Goal: Information Seeking & Learning: Learn about a topic

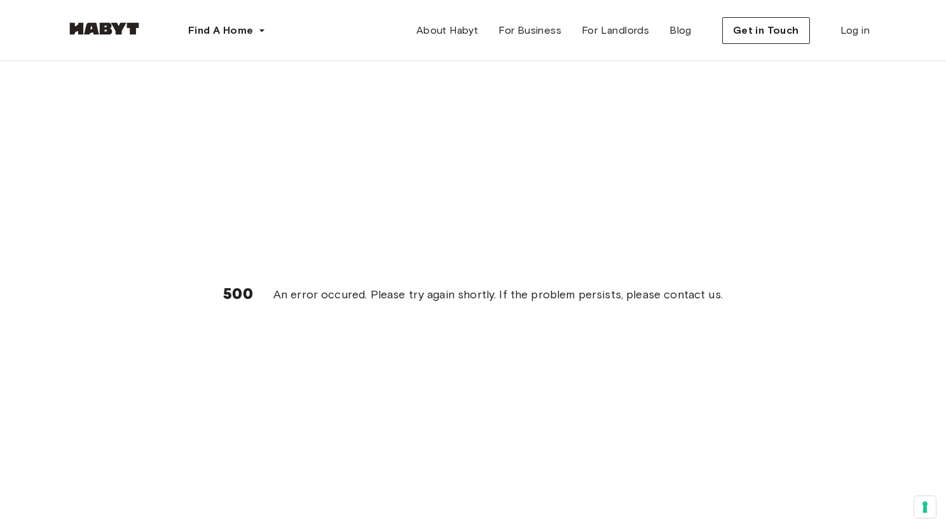
click at [308, 77] on div "500 An error occured. Please try again shortly. If the problem persists, please…" at bounding box center [473, 294] width 814 height 467
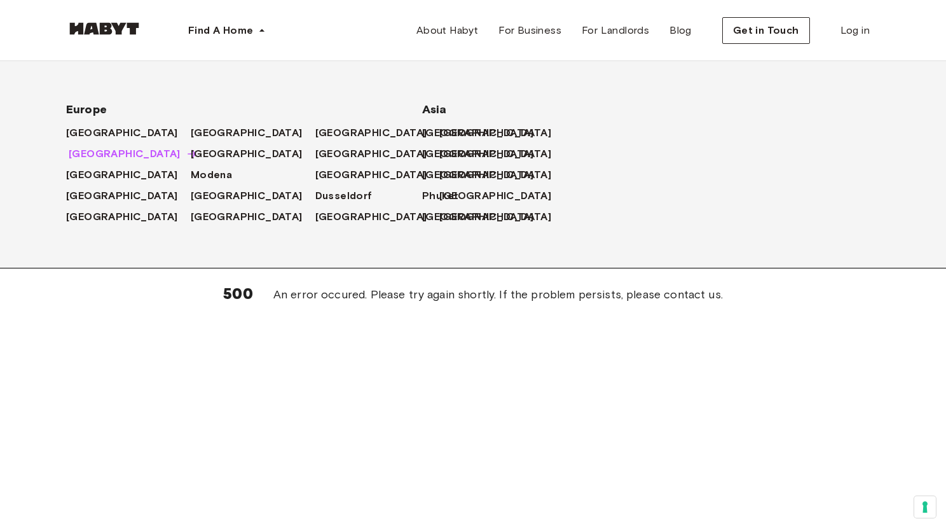
click at [83, 147] on span "[GEOGRAPHIC_DATA]" at bounding box center [125, 153] width 112 height 15
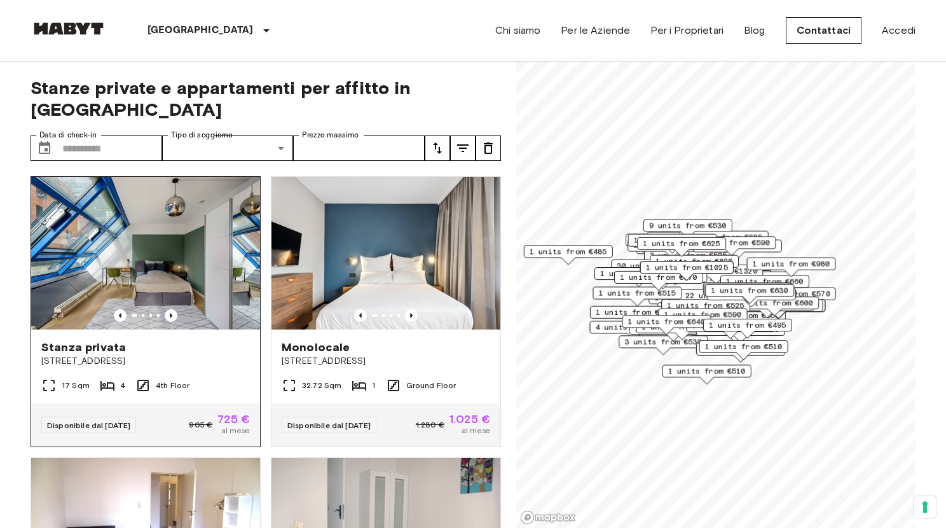
click at [176, 197] on img at bounding box center [145, 253] width 229 height 153
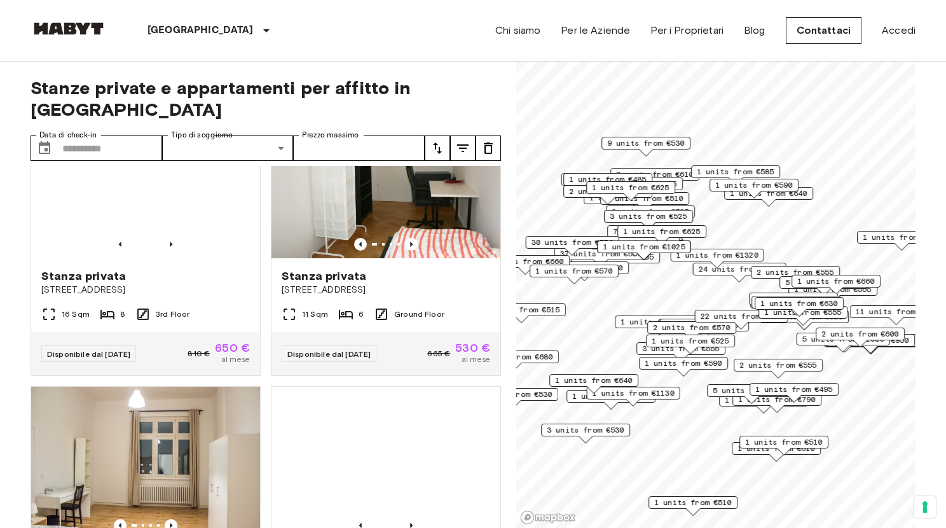
scroll to position [751, 0]
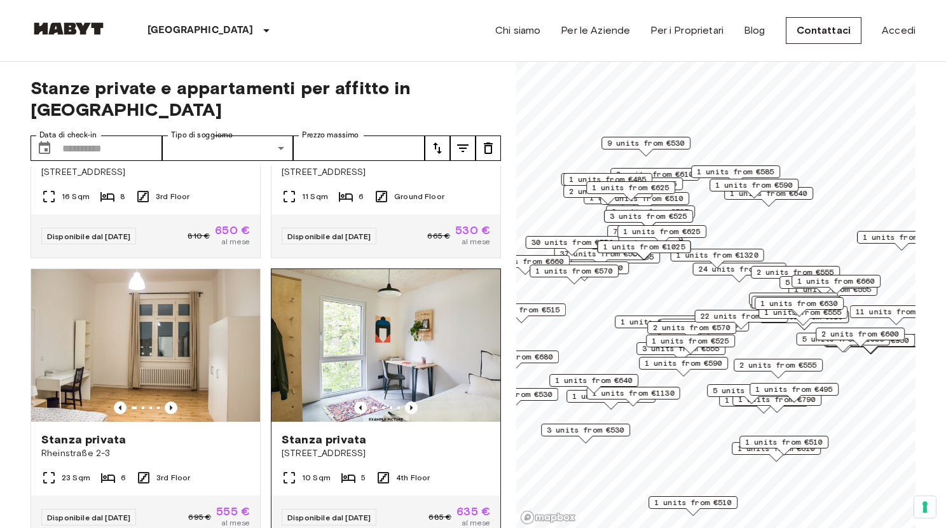
click at [341, 302] on img at bounding box center [386, 345] width 229 height 153
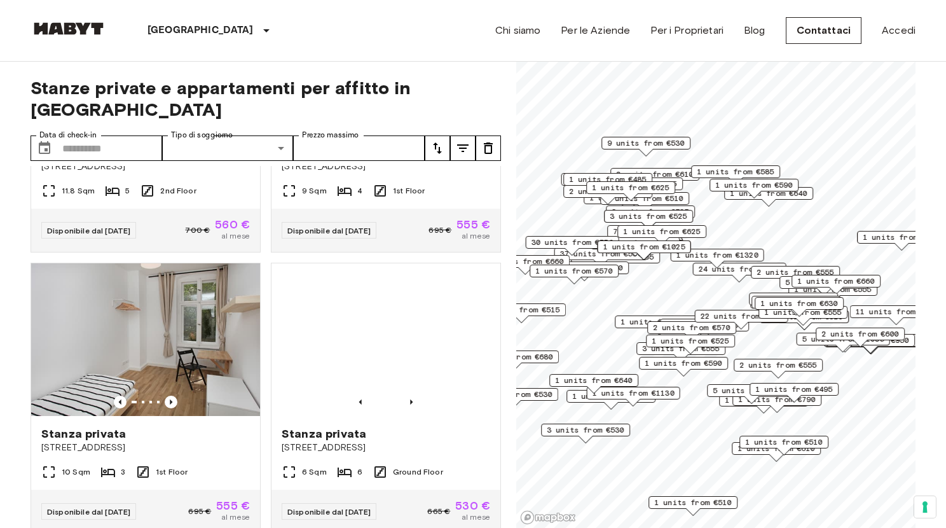
scroll to position [492, 0]
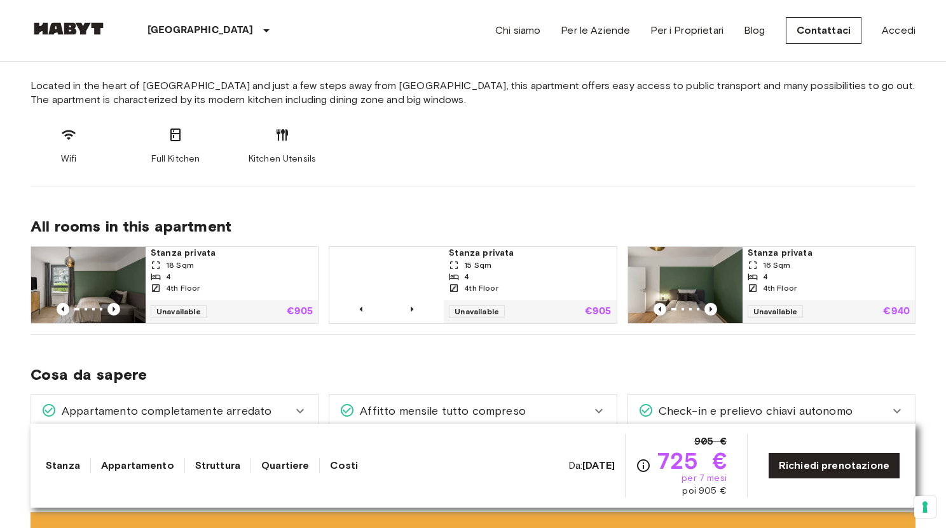
scroll to position [701, 0]
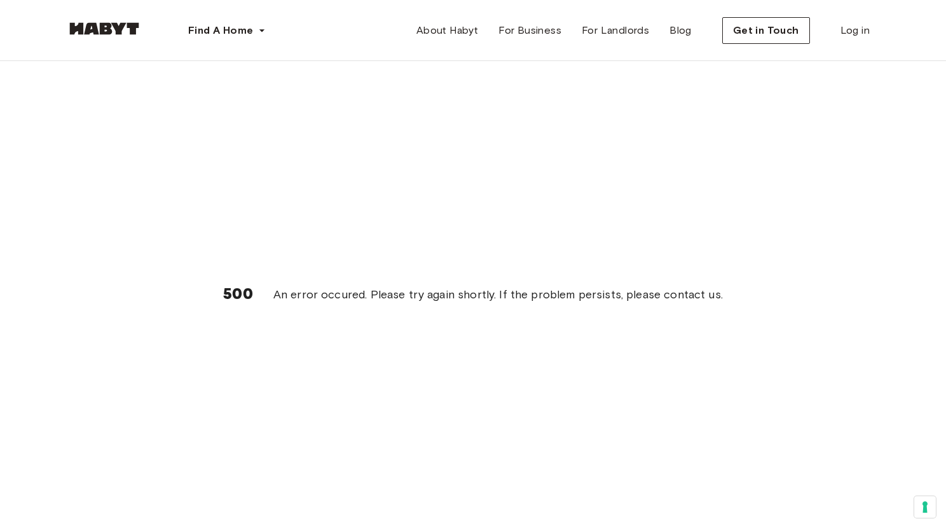
click at [120, 30] on img at bounding box center [104, 28] width 76 height 13
click at [326, 77] on div "500 An error occured. Please try again shortly. If the problem persists, please…" at bounding box center [473, 294] width 814 height 467
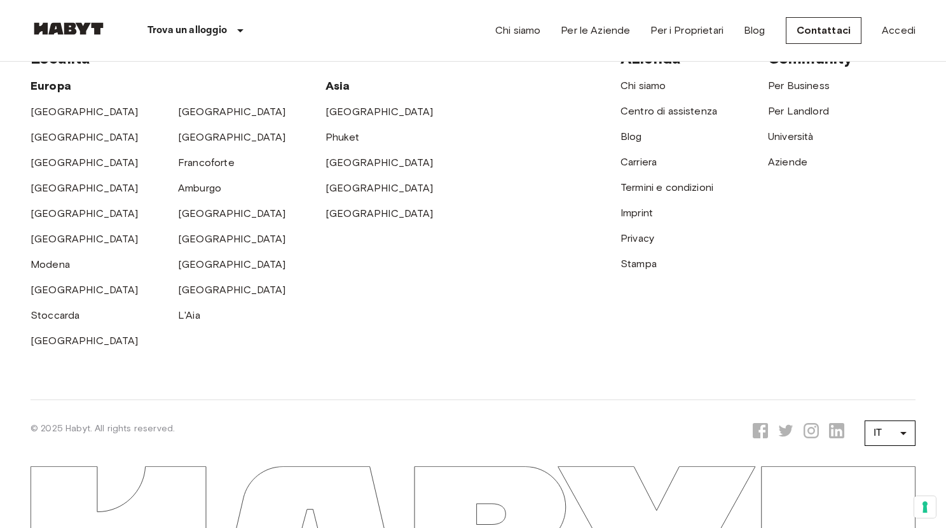
scroll to position [3571, 0]
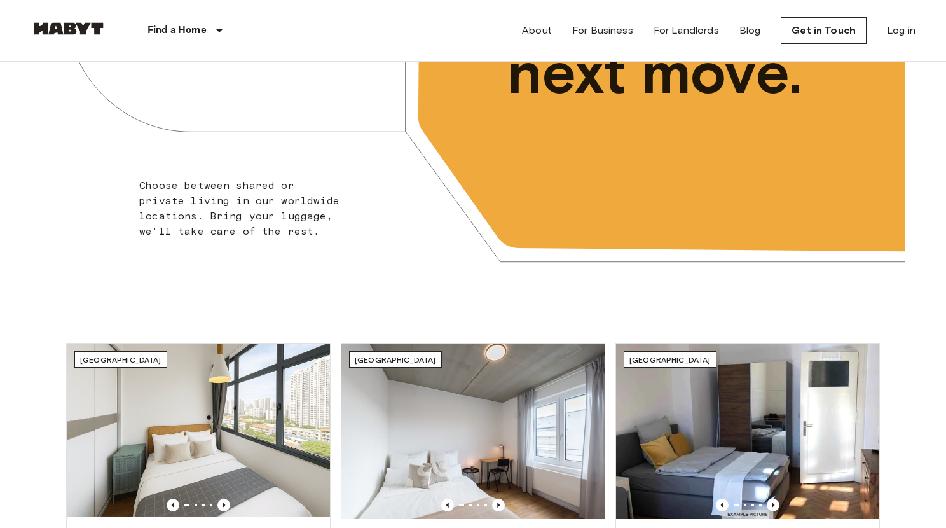
scroll to position [472, 0]
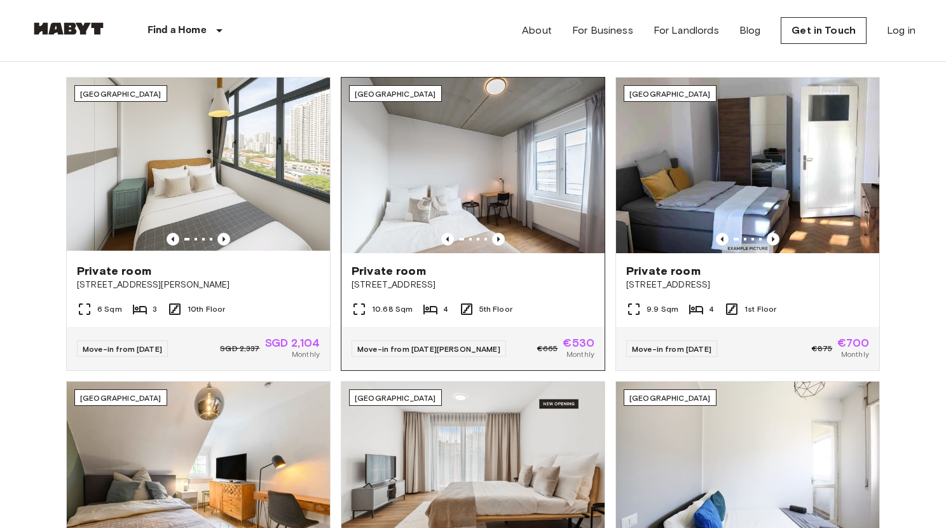
click at [465, 188] on img at bounding box center [472, 166] width 263 height 176
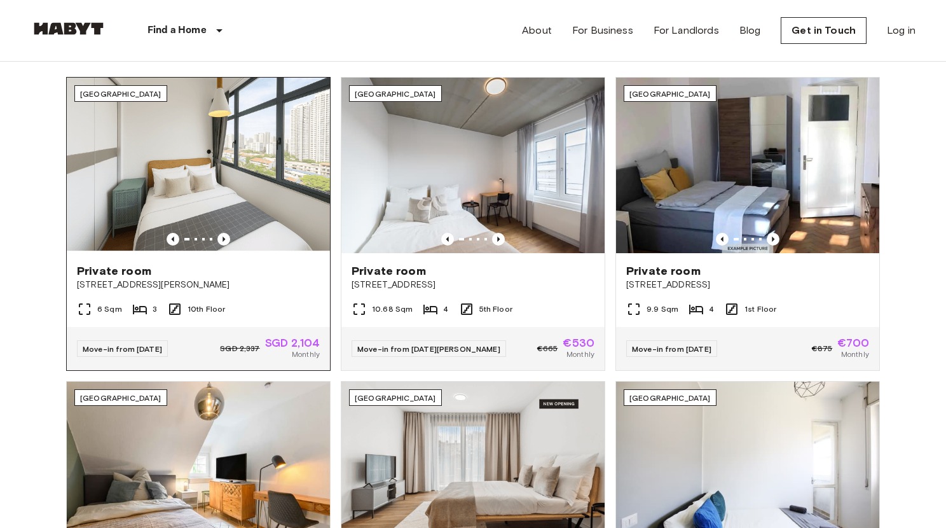
click at [265, 205] on img at bounding box center [198, 166] width 263 height 176
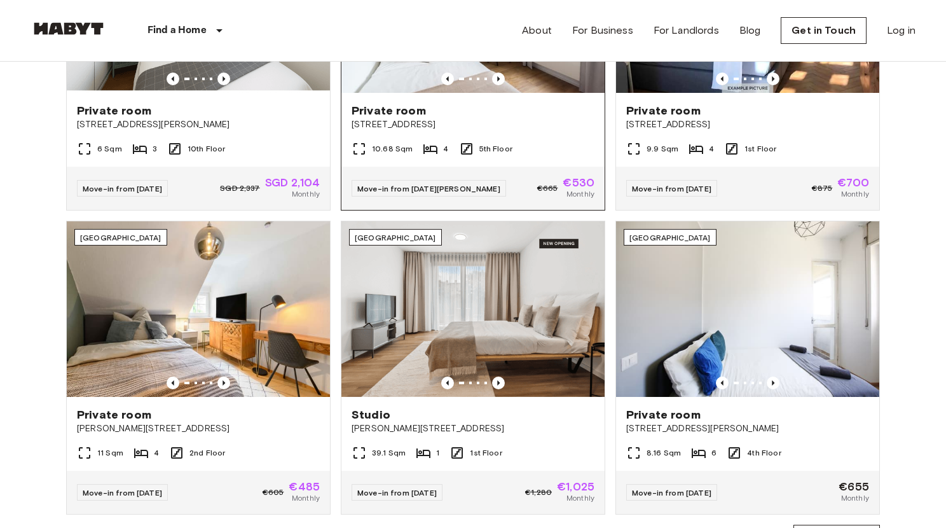
scroll to position [889, 0]
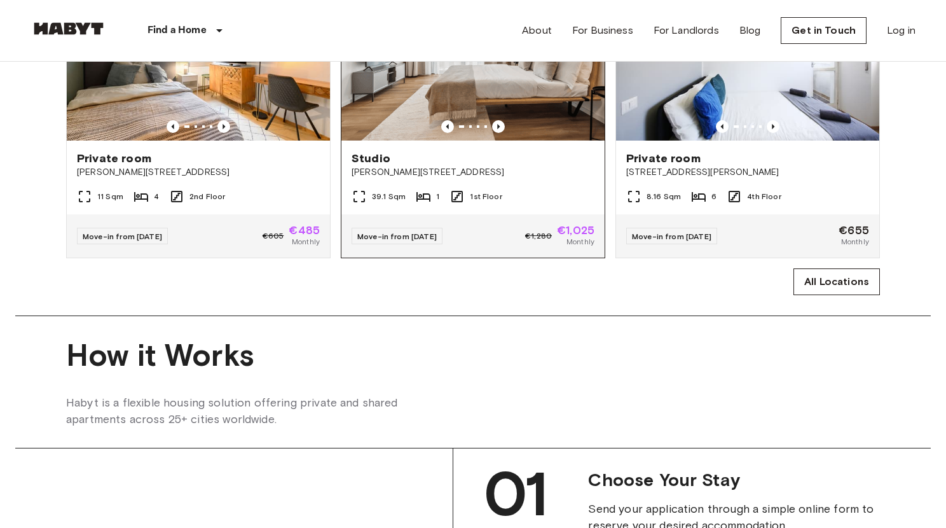
click at [490, 92] on img at bounding box center [472, 53] width 263 height 176
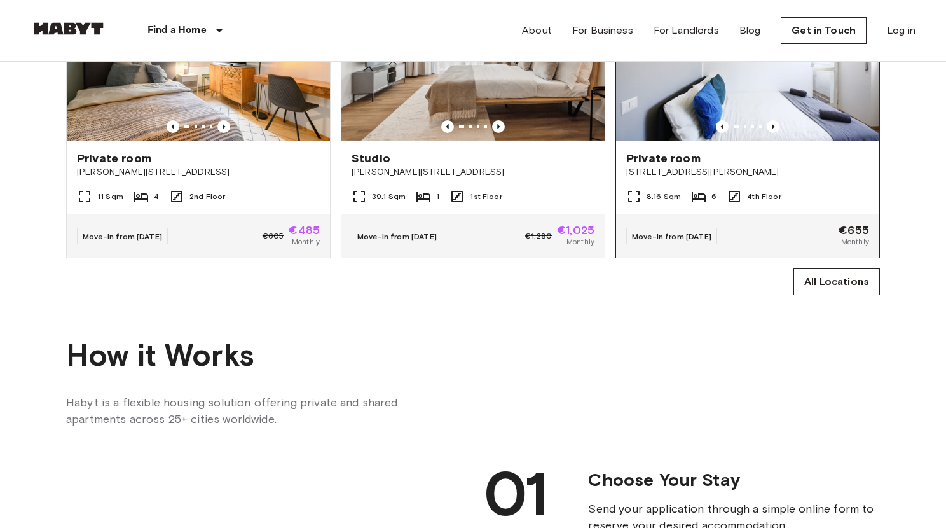
click at [675, 112] on img at bounding box center [747, 53] width 263 height 176
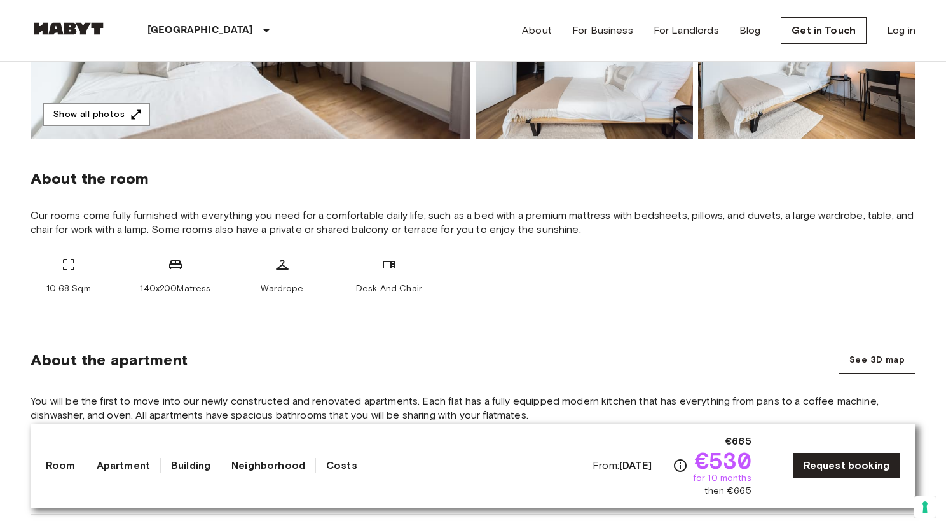
scroll to position [473, 0]
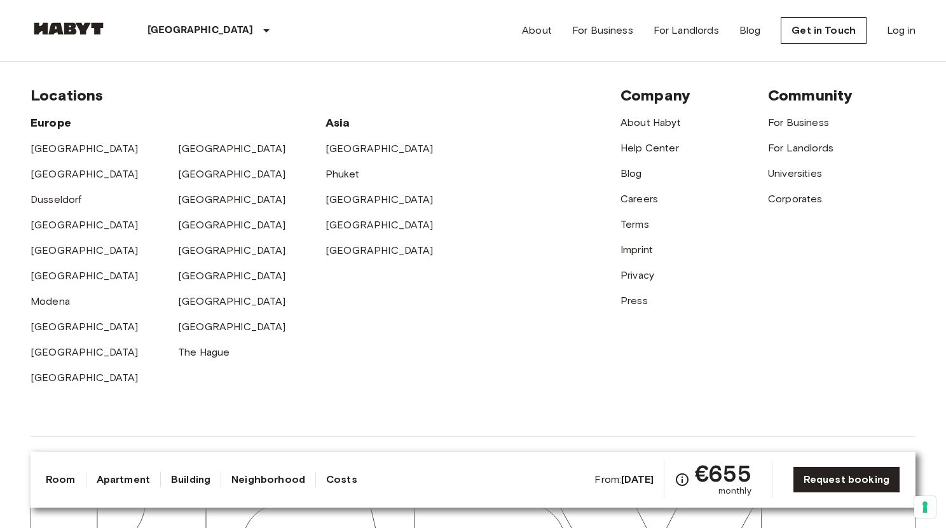
scroll to position [3170, 0]
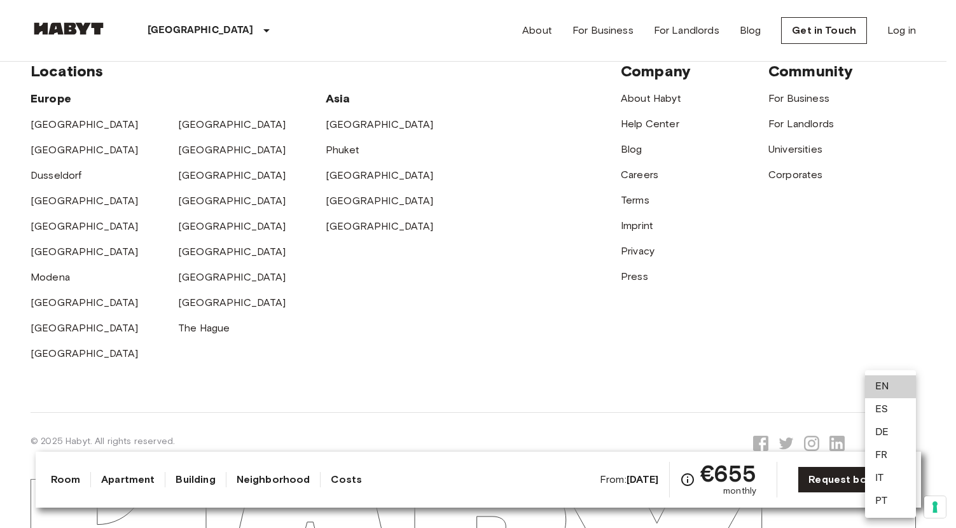
click at [894, 479] on li "IT" at bounding box center [890, 478] width 51 height 23
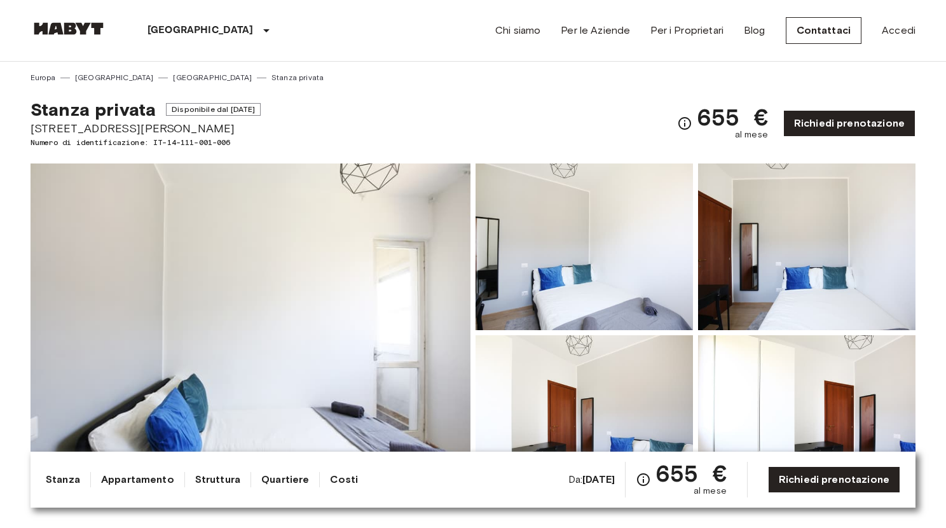
click at [610, 95] on div "Stanza privata Disponibile dal Sep 15 2025 Via Carlo Marx, 6, 20153 Milano, IT …" at bounding box center [473, 115] width 885 height 65
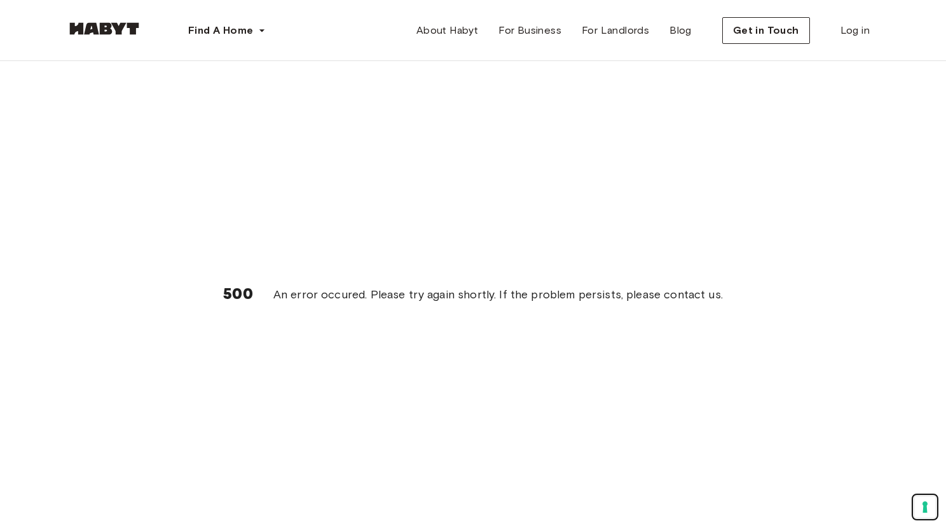
click at [928, 497] on button "Your consent preferences for tracking technologies" at bounding box center [925, 507] width 22 height 22
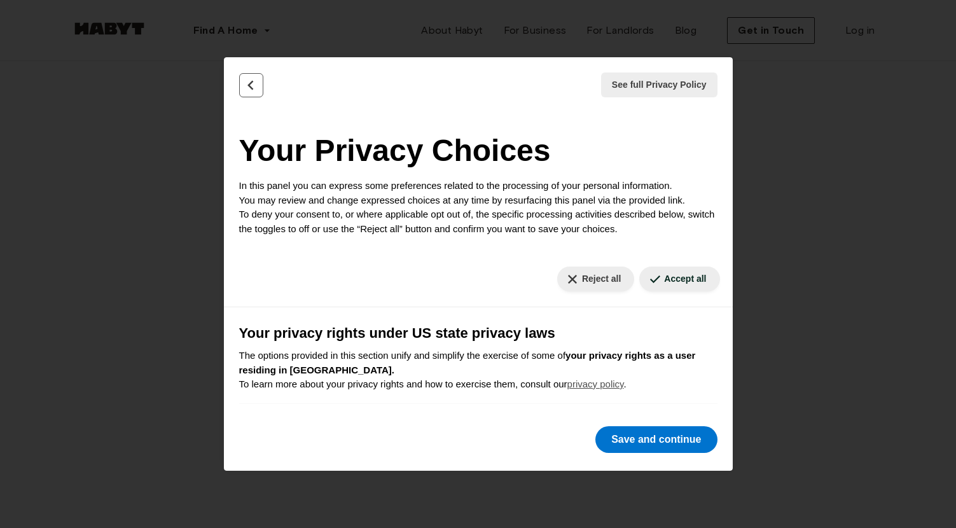
click at [259, 88] on button "Back" at bounding box center [251, 85] width 24 height 24
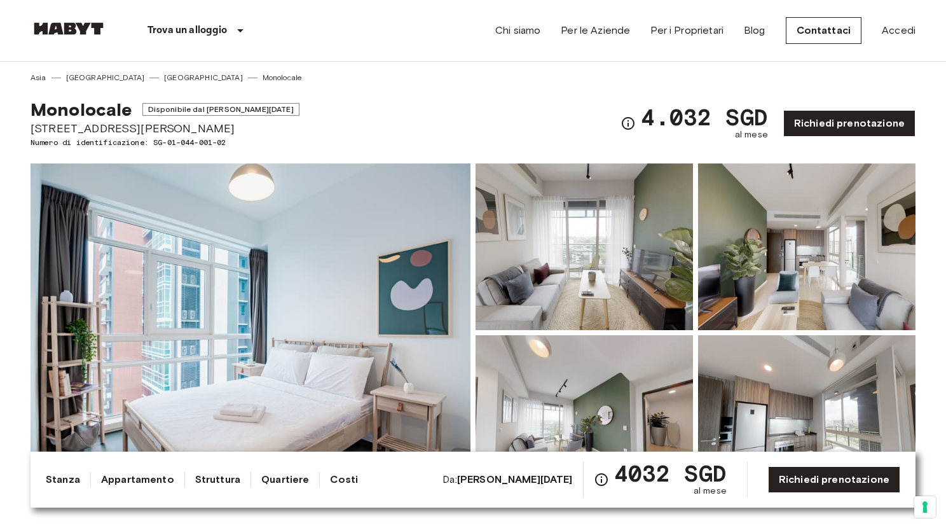
click at [350, 111] on div "Monolocale Disponibile dal [PERSON_NAME][DATE] 99 Prince [PERSON_NAME] di ident…" at bounding box center [473, 115] width 885 height 65
